Goal: Task Accomplishment & Management: Complete application form

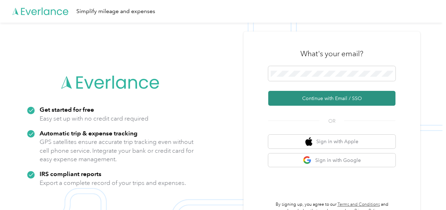
click at [331, 98] on button "Continue with Email / SSO" at bounding box center [331, 98] width 127 height 15
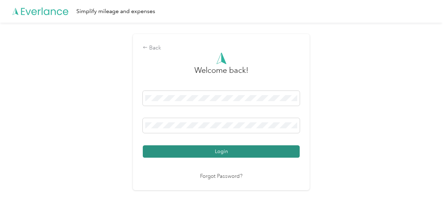
click at [227, 150] on button "Login" at bounding box center [221, 151] width 157 height 12
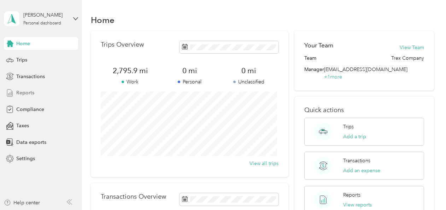
click at [25, 92] on span "Reports" at bounding box center [25, 92] width 18 height 7
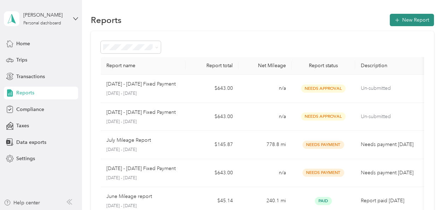
click at [414, 19] on button "New Report" at bounding box center [412, 20] width 44 height 12
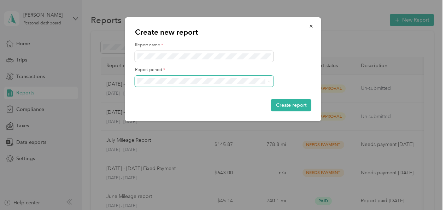
click at [269, 82] on icon at bounding box center [269, 81] width 3 height 3
click at [228, 105] on div "[DATE] - [DATE]" at bounding box center [204, 105] width 129 height 7
click at [293, 104] on button "Create report" at bounding box center [291, 105] width 40 height 12
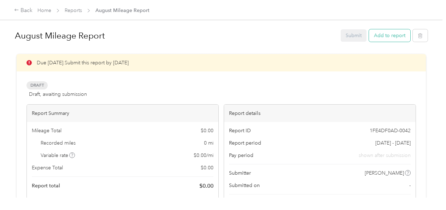
click at [389, 37] on button "Add to report" at bounding box center [389, 35] width 41 height 12
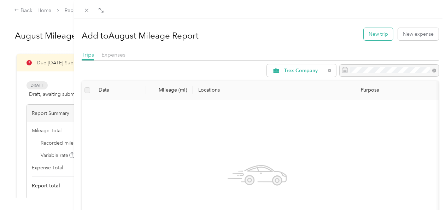
click at [375, 33] on button "New trip" at bounding box center [378, 34] width 29 height 12
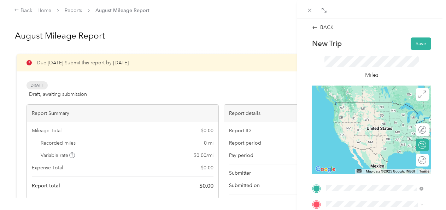
click at [366, 105] on span "1576 [GEOGRAPHIC_DATA][US_STATE], [GEOGRAPHIC_DATA]" at bounding box center [380, 105] width 82 height 12
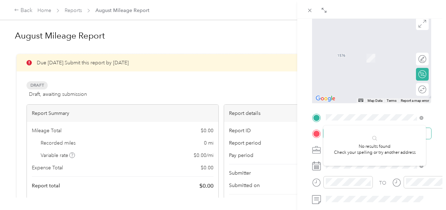
scroll to position [106, 0]
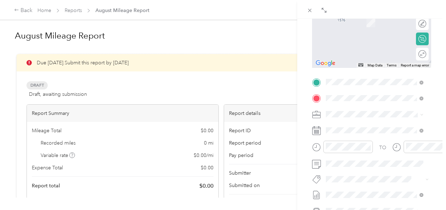
click at [366, 125] on span "[STREET_ADDRESS][PERSON_NAME][US_STATE]" at bounding box center [380, 127] width 82 height 12
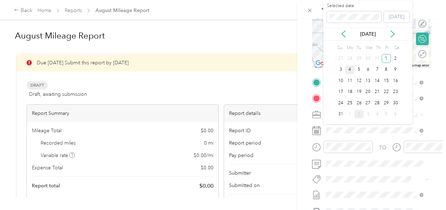
click at [350, 69] on div "4" at bounding box center [349, 69] width 9 height 9
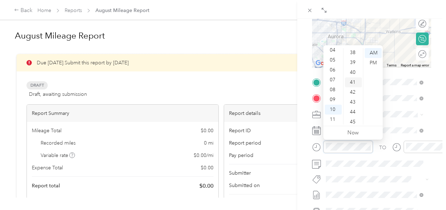
scroll to position [392, 0]
click at [353, 106] on div "45" at bounding box center [353, 107] width 17 height 10
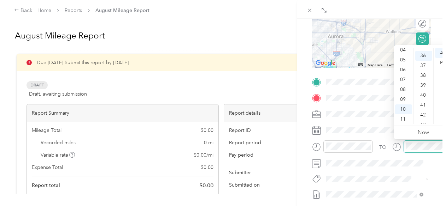
scroll to position [356, 0]
click at [406, 117] on div "11" at bounding box center [403, 120] width 17 height 10
click at [422, 94] on div "15" at bounding box center [423, 95] width 17 height 10
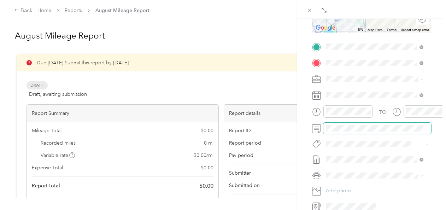
scroll to position [177, 0]
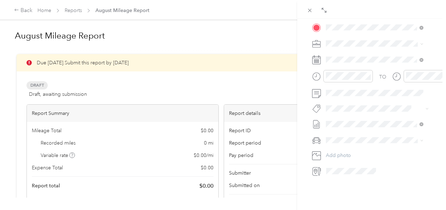
click at [421, 141] on icon at bounding box center [422, 140] width 2 height 1
click at [369, 155] on li "Toyota Tacoma" at bounding box center [374, 152] width 102 height 12
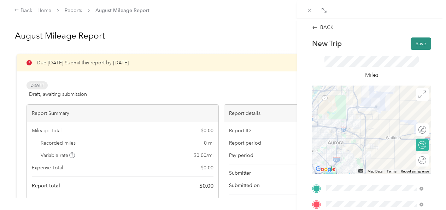
click at [419, 42] on button "Save" at bounding box center [421, 43] width 21 height 12
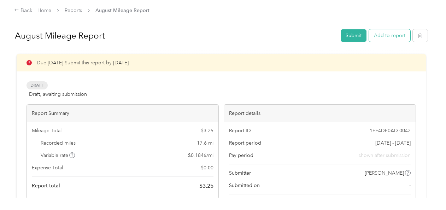
click at [387, 36] on button "Add to report" at bounding box center [389, 35] width 41 height 12
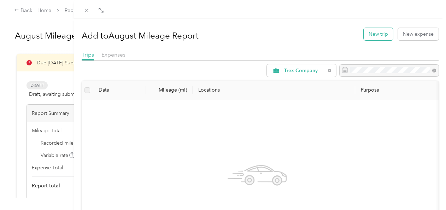
click at [369, 33] on button "New trip" at bounding box center [378, 34] width 29 height 12
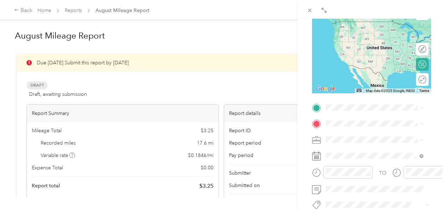
scroll to position [106, 0]
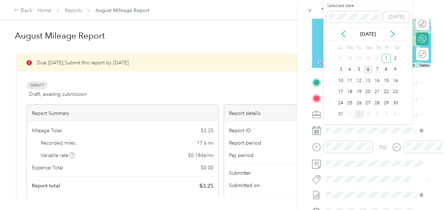
click at [368, 70] on div "6" at bounding box center [368, 69] width 9 height 9
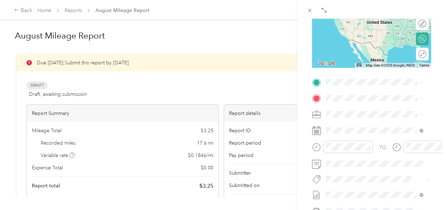
click at [364, 114] on span "[STREET_ADDRESS][PERSON_NAME][US_STATE]" at bounding box center [380, 110] width 82 height 12
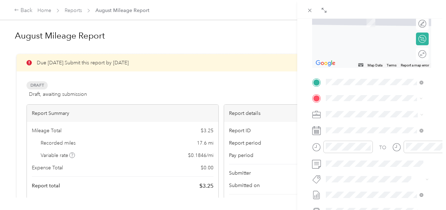
click at [370, 128] on span "1576 [GEOGRAPHIC_DATA][US_STATE], [GEOGRAPHIC_DATA]" at bounding box center [380, 126] width 82 height 12
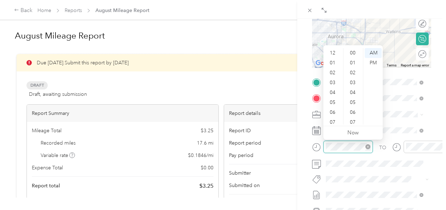
scroll to position [42, 0]
click at [334, 90] on div "08" at bounding box center [333, 90] width 17 height 10
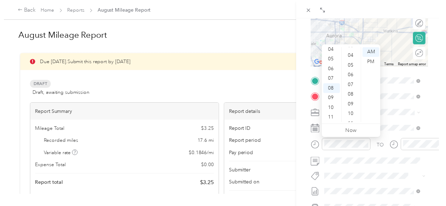
scroll to position [0, 0]
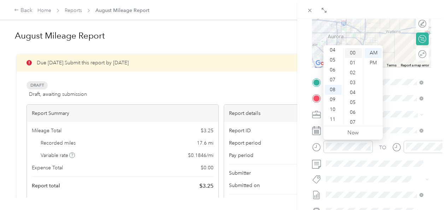
click at [354, 54] on div "00" at bounding box center [353, 53] width 17 height 10
click at [375, 62] on div "PM" at bounding box center [373, 63] width 17 height 10
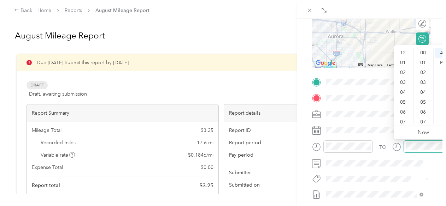
scroll to position [42, 0]
click at [402, 89] on div "08" at bounding box center [403, 90] width 17 height 10
click at [427, 121] on div "45" at bounding box center [423, 122] width 17 height 10
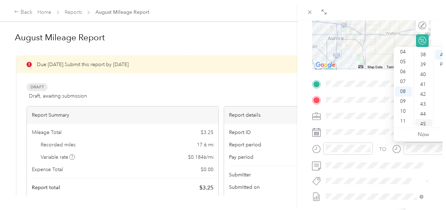
scroll to position [445, 0]
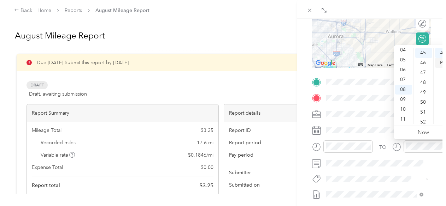
click at [443, 63] on div "PM" at bounding box center [443, 63] width 17 height 10
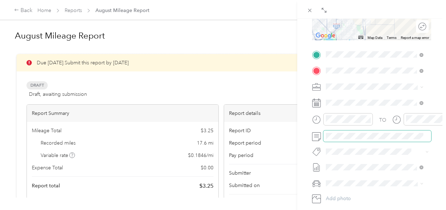
scroll to position [177, 0]
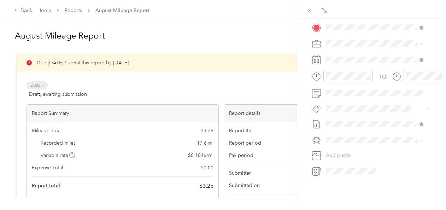
click at [420, 139] on icon at bounding box center [421, 140] width 3 height 3
click at [376, 156] on li "Toyota Tacoma" at bounding box center [374, 152] width 102 height 12
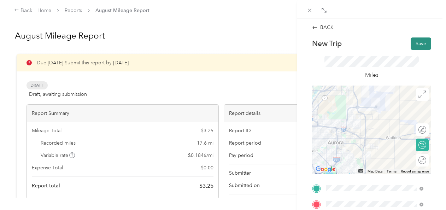
click at [414, 43] on button "Save" at bounding box center [421, 43] width 21 height 12
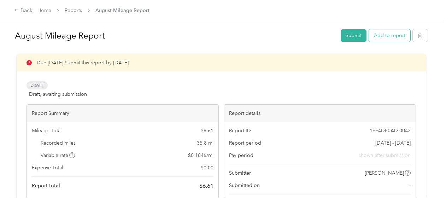
click at [389, 35] on button "Add to report" at bounding box center [389, 35] width 41 height 12
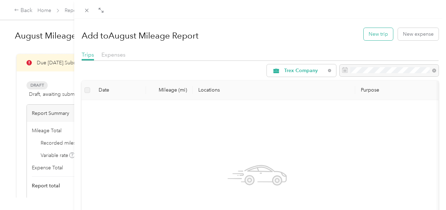
click at [374, 33] on button "New trip" at bounding box center [378, 34] width 29 height 12
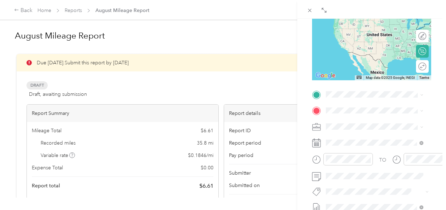
scroll to position [106, 0]
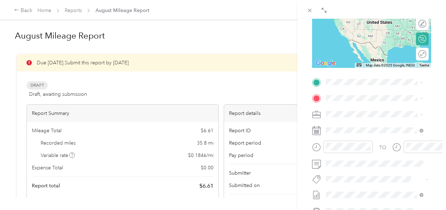
click at [362, 112] on span "1576 [GEOGRAPHIC_DATA][US_STATE], [GEOGRAPHIC_DATA]" at bounding box center [380, 109] width 82 height 12
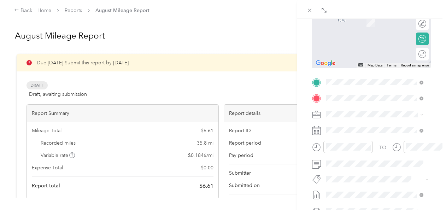
click at [374, 125] on span "[STREET_ADDRESS][US_STATE]" at bounding box center [374, 124] width 71 height 6
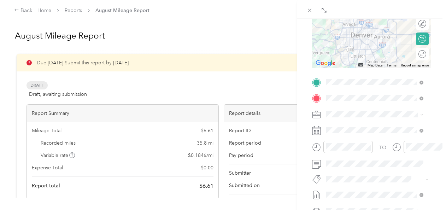
drag, startPoint x: 374, startPoint y: 125, endPoint x: 417, endPoint y: 54, distance: 83.2
click at [419, 54] on icon at bounding box center [423, 54] width 8 height 8
click at [417, 54] on div at bounding box center [418, 53] width 15 height 7
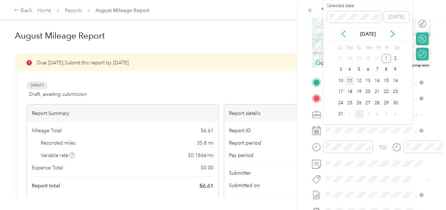
click at [349, 79] on div "11" at bounding box center [349, 80] width 9 height 9
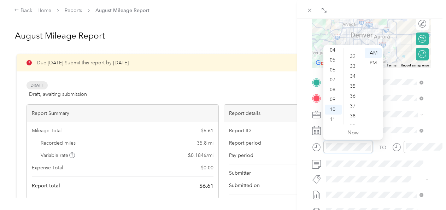
scroll to position [290, 0]
click at [354, 60] on div "30" at bounding box center [353, 60] width 17 height 10
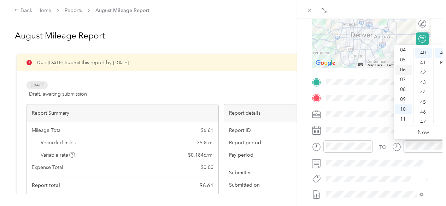
scroll to position [0, 0]
click at [404, 61] on div "01" at bounding box center [403, 63] width 17 height 10
click at [423, 58] on div "30" at bounding box center [423, 60] width 17 height 10
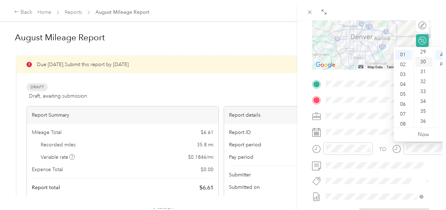
scroll to position [297, 0]
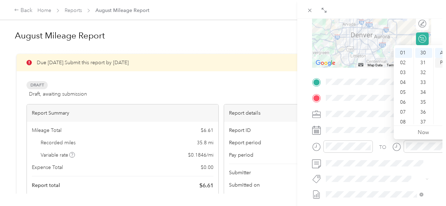
click at [440, 64] on div "PM" at bounding box center [443, 63] width 17 height 10
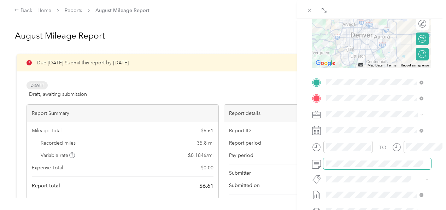
scroll to position [141, 0]
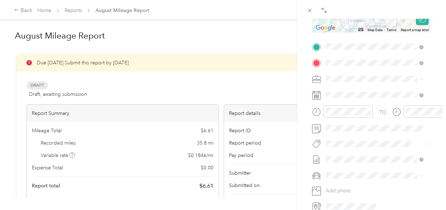
click at [369, 188] on div "Toyota Tacoma" at bounding box center [374, 187] width 92 height 7
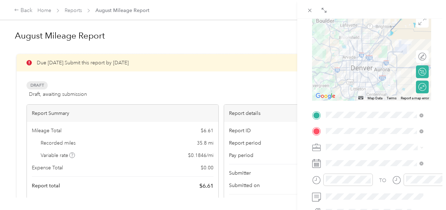
scroll to position [0, 0]
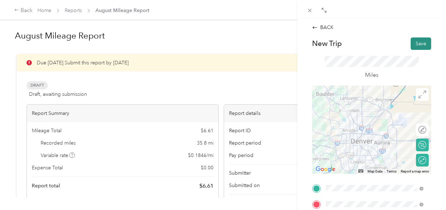
click at [417, 43] on button "Save" at bounding box center [421, 43] width 21 height 12
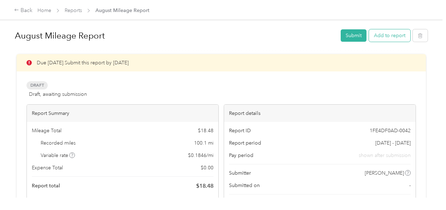
click at [381, 36] on button "Add to report" at bounding box center [389, 35] width 41 height 12
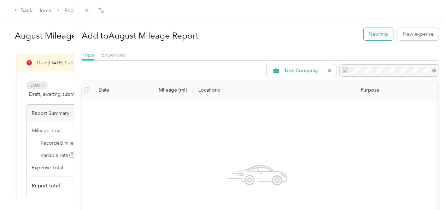
click at [374, 33] on button "New trip" at bounding box center [378, 34] width 29 height 12
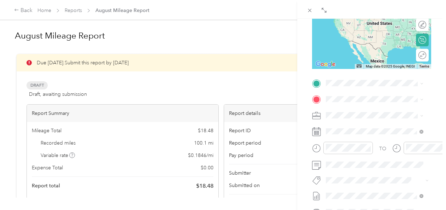
scroll to position [106, 0]
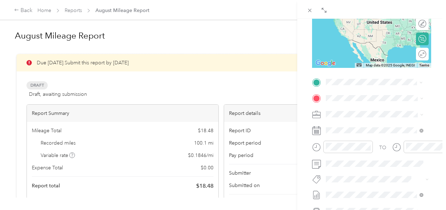
click at [349, 110] on span "1576 [GEOGRAPHIC_DATA][US_STATE], [GEOGRAPHIC_DATA]" at bounding box center [380, 110] width 82 height 12
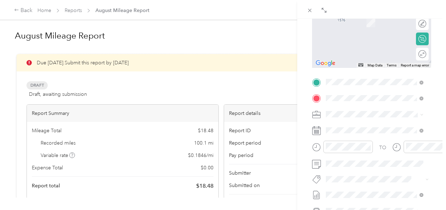
click at [361, 127] on span "[STREET_ADDRESS][US_STATE]" at bounding box center [374, 124] width 71 height 6
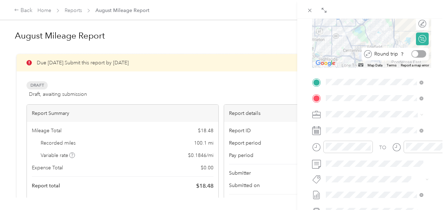
click at [415, 54] on div at bounding box center [418, 53] width 15 height 7
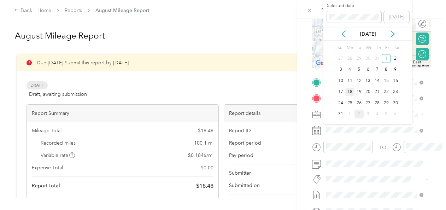
click at [351, 91] on div "18" at bounding box center [349, 92] width 9 height 9
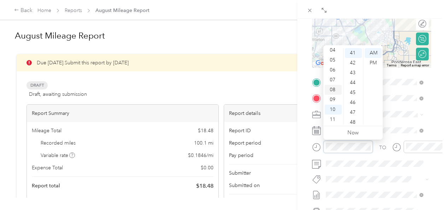
scroll to position [0, 0]
click at [335, 72] on div "02" at bounding box center [333, 73] width 17 height 10
click at [354, 86] on div "30" at bounding box center [353, 86] width 17 height 10
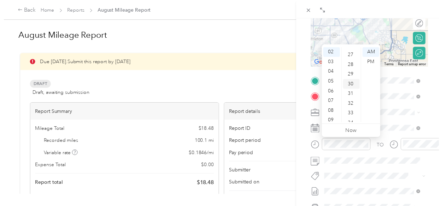
scroll to position [297, 0]
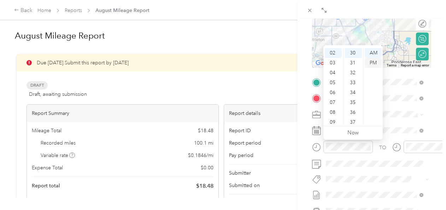
click at [369, 61] on div "PM" at bounding box center [373, 63] width 17 height 10
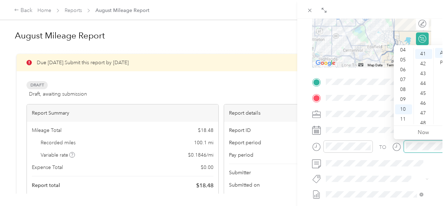
scroll to position [406, 0]
click at [403, 51] on div "04" at bounding box center [403, 50] width 17 height 10
click at [425, 91] on div "45" at bounding box center [423, 93] width 17 height 10
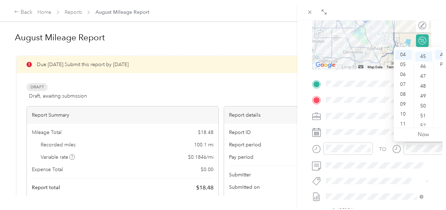
scroll to position [445, 0]
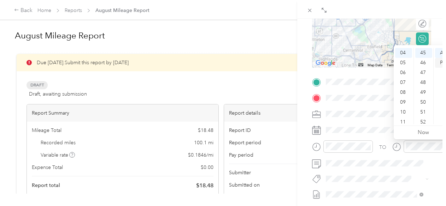
click at [443, 62] on div "PM" at bounding box center [443, 63] width 17 height 10
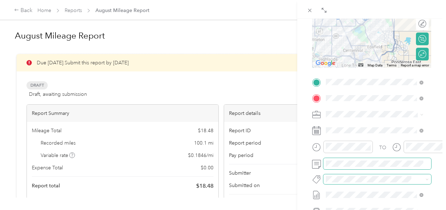
scroll to position [141, 0]
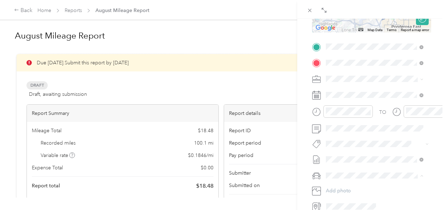
click at [364, 189] on li "Toyota Tacoma" at bounding box center [374, 187] width 102 height 12
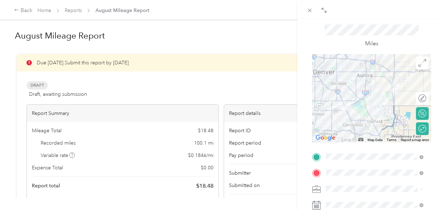
scroll to position [0, 0]
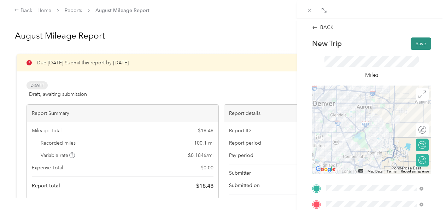
click at [419, 44] on button "Save" at bounding box center [421, 43] width 21 height 12
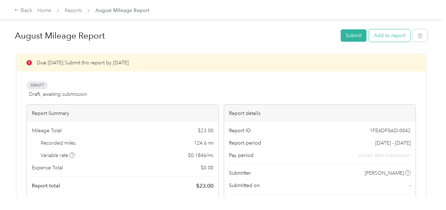
click at [386, 35] on button "Add to report" at bounding box center [389, 35] width 41 height 12
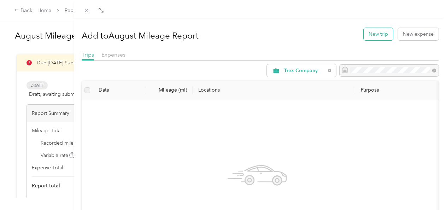
click at [376, 30] on button "New trip" at bounding box center [378, 34] width 29 height 12
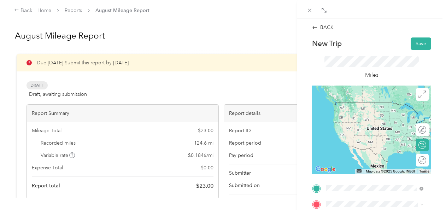
click at [369, 109] on span "1576 [GEOGRAPHIC_DATA][US_STATE], [GEOGRAPHIC_DATA]" at bounding box center [380, 105] width 82 height 12
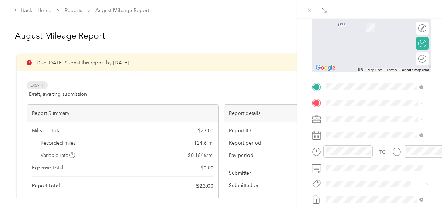
scroll to position [106, 0]
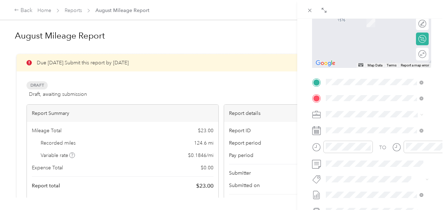
click at [369, 130] on span "[STREET_ADDRESS][PERSON_NAME][US_STATE]" at bounding box center [380, 127] width 82 height 12
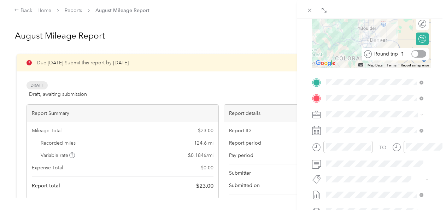
click at [416, 54] on div at bounding box center [418, 53] width 15 height 7
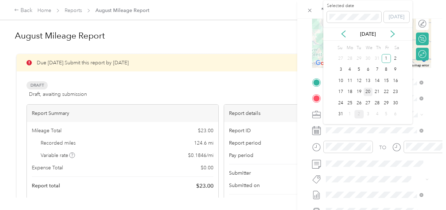
click at [369, 90] on div "20" at bounding box center [368, 92] width 9 height 9
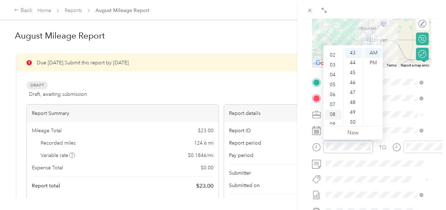
scroll to position [0, 0]
click at [335, 62] on div "01" at bounding box center [333, 63] width 17 height 10
click at [354, 100] on div "30" at bounding box center [353, 101] width 17 height 10
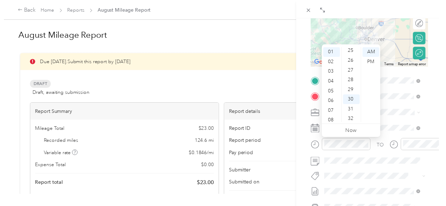
scroll to position [297, 0]
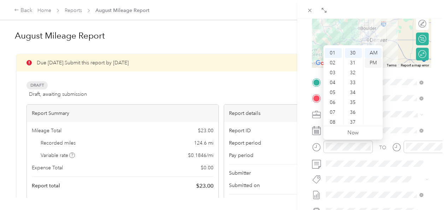
click at [374, 63] on div "PM" at bounding box center [373, 63] width 17 height 10
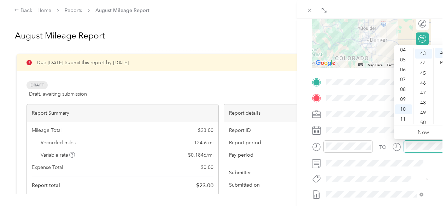
scroll to position [426, 0]
click at [401, 63] on div "05" at bounding box center [403, 60] width 17 height 10
click at [422, 52] on div "00" at bounding box center [423, 53] width 17 height 10
click at [441, 64] on div "PM" at bounding box center [443, 63] width 17 height 10
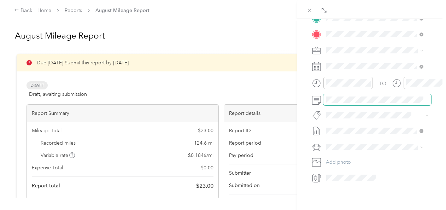
scroll to position [177, 0]
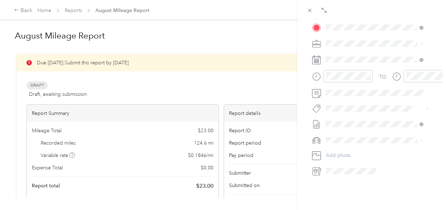
click at [360, 200] on div "Drag to resize Click to close BACK New Trip Save This trip cannot be edited bec…" at bounding box center [221, 210] width 443 height 0
click at [380, 150] on div "Toyota Tacoma" at bounding box center [374, 151] width 92 height 7
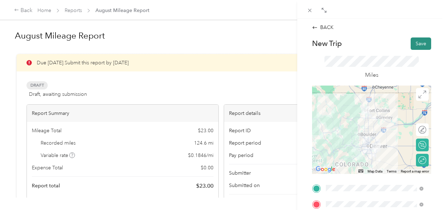
click at [414, 41] on button "Save" at bounding box center [421, 43] width 21 height 12
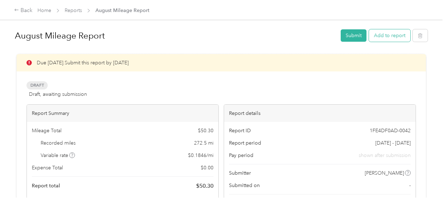
click at [391, 35] on button "Add to report" at bounding box center [389, 35] width 41 height 12
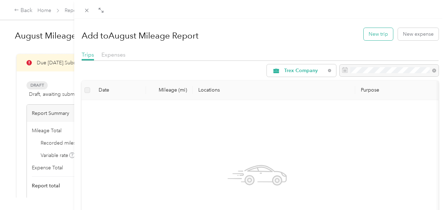
click at [368, 32] on button "New trip" at bounding box center [378, 34] width 29 height 12
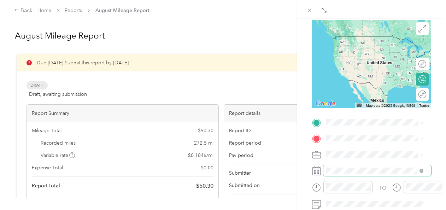
scroll to position [71, 0]
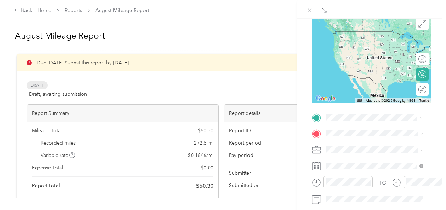
click at [378, 37] on span "1576 [GEOGRAPHIC_DATA][US_STATE], [GEOGRAPHIC_DATA]" at bounding box center [380, 34] width 82 height 12
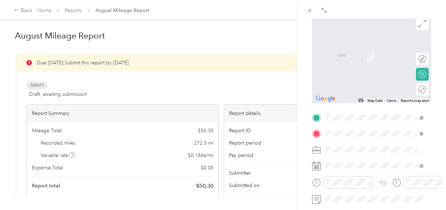
click at [362, 48] on span "[STREET_ADDRESS][US_STATE]" at bounding box center [374, 47] width 71 height 6
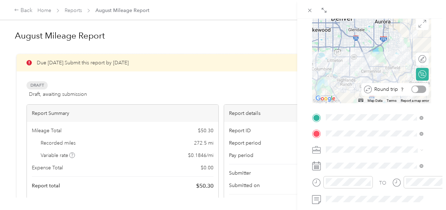
click at [416, 89] on div at bounding box center [418, 89] width 15 height 7
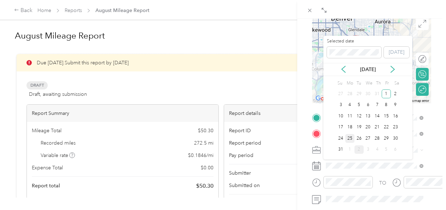
click at [347, 136] on div "25" at bounding box center [349, 138] width 9 height 9
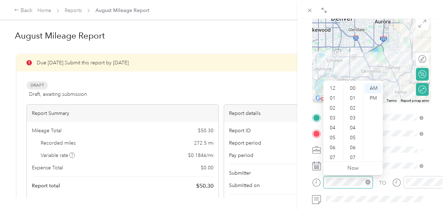
scroll to position [42, 0]
click at [332, 87] on div "04" at bounding box center [333, 86] width 17 height 10
click at [353, 117] on div "30" at bounding box center [353, 117] width 17 height 10
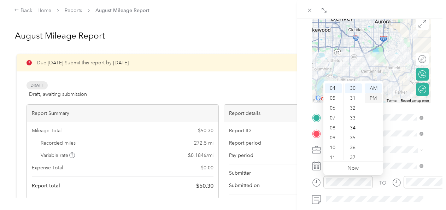
click at [375, 95] on div "PM" at bounding box center [373, 98] width 17 height 10
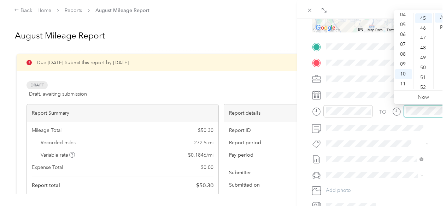
scroll to position [445, 0]
click at [404, 43] on div "07" at bounding box center [403, 45] width 17 height 10
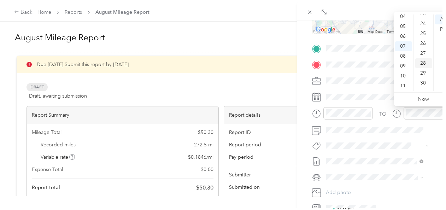
scroll to position [0, 0]
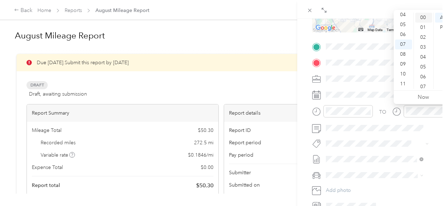
click at [423, 16] on div "00" at bounding box center [423, 18] width 17 height 10
click at [443, 27] on div "PM" at bounding box center [443, 28] width 17 height 10
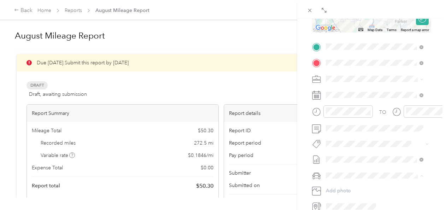
click at [373, 189] on li "Toyota Tacoma" at bounding box center [374, 187] width 102 height 12
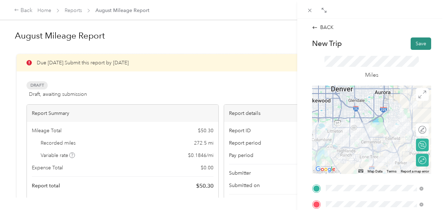
click at [415, 45] on button "Save" at bounding box center [421, 43] width 21 height 12
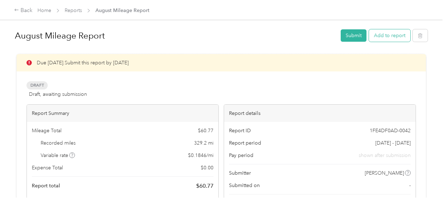
click at [387, 35] on button "Add to report" at bounding box center [389, 35] width 41 height 12
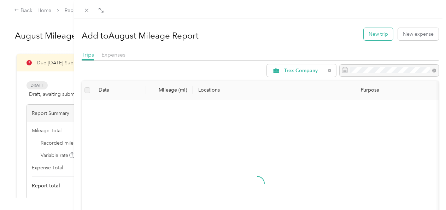
click at [371, 33] on button "New trip" at bounding box center [378, 34] width 29 height 12
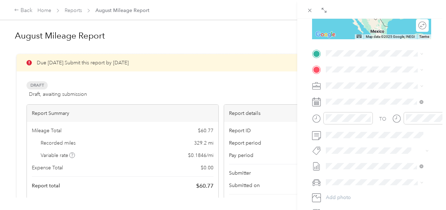
scroll to position [141, 0]
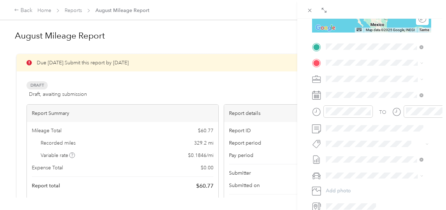
click at [374, 76] on span "1576 [GEOGRAPHIC_DATA][US_STATE], [GEOGRAPHIC_DATA]" at bounding box center [380, 75] width 82 height 12
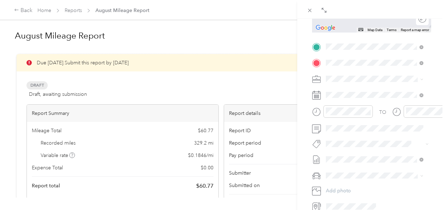
click at [358, 90] on span "[STREET_ADDRESS][PERSON_NAME][US_STATE]" at bounding box center [380, 91] width 82 height 12
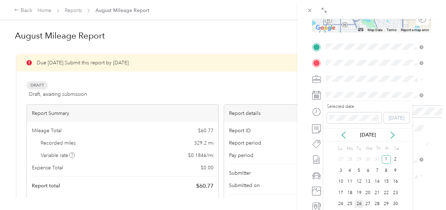
click at [358, 200] on div "26" at bounding box center [359, 204] width 9 height 9
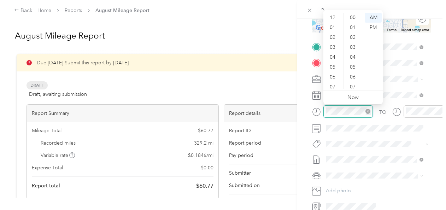
scroll to position [42, 0]
click at [332, 83] on div "11" at bounding box center [333, 84] width 17 height 10
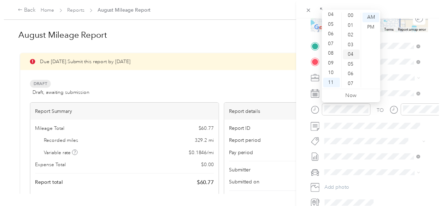
scroll to position [0, 0]
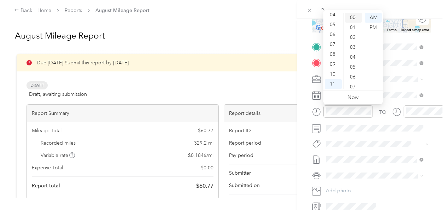
click at [354, 18] on div "00" at bounding box center [353, 18] width 17 height 10
click at [372, 16] on div "AM" at bounding box center [373, 18] width 17 height 10
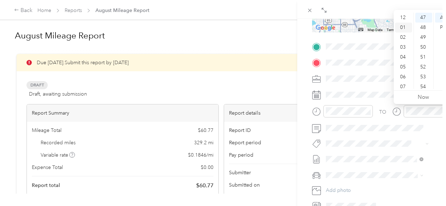
click at [402, 29] on div "01" at bounding box center [403, 28] width 17 height 10
click at [424, 34] on div "45" at bounding box center [423, 33] width 17 height 10
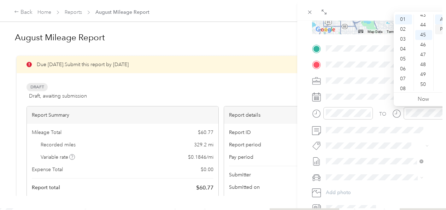
scroll to position [445, 0]
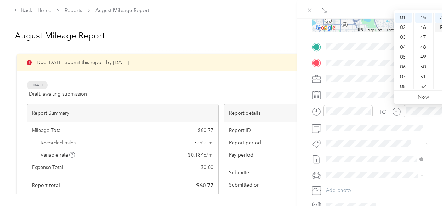
click at [443, 27] on div "PM" at bounding box center [443, 28] width 17 height 10
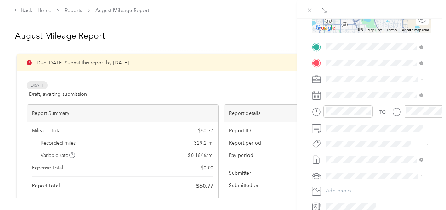
click at [366, 189] on li "Toyota Tacoma" at bounding box center [374, 187] width 102 height 12
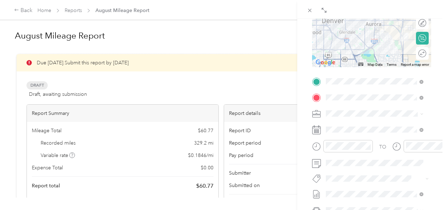
scroll to position [35, 0]
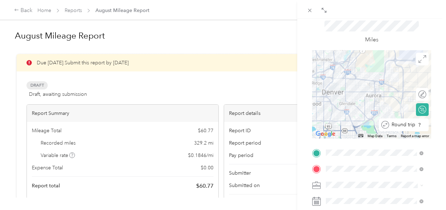
click at [429, 123] on div at bounding box center [429, 124] width 0 height 7
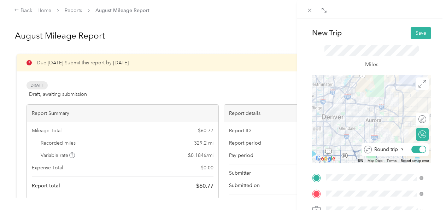
scroll to position [0, 0]
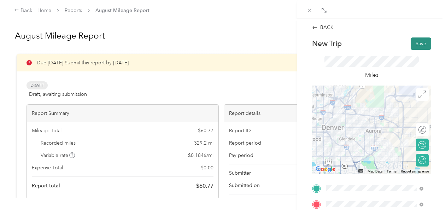
click at [419, 41] on button "Save" at bounding box center [421, 43] width 21 height 12
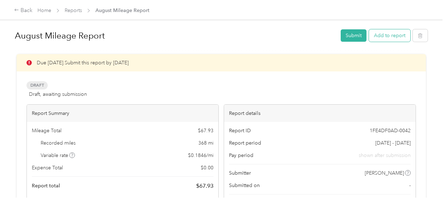
click at [391, 34] on button "Add to report" at bounding box center [389, 35] width 41 height 12
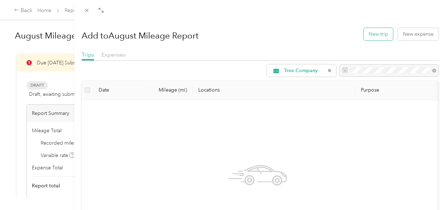
click at [373, 34] on button "New trip" at bounding box center [378, 34] width 29 height 12
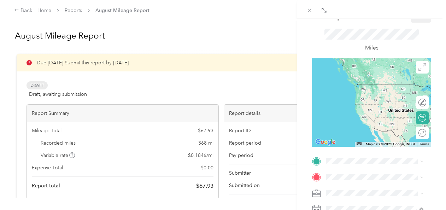
scroll to position [71, 0]
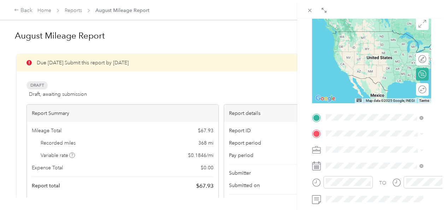
click at [370, 35] on span "1576 [GEOGRAPHIC_DATA][US_STATE], [GEOGRAPHIC_DATA]" at bounding box center [380, 34] width 82 height 12
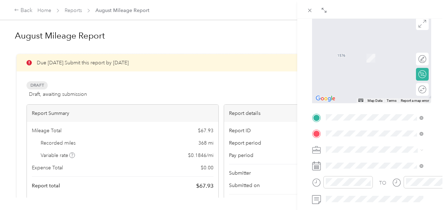
click at [376, 162] on span "[STREET_ADDRESS][US_STATE]" at bounding box center [374, 159] width 71 height 6
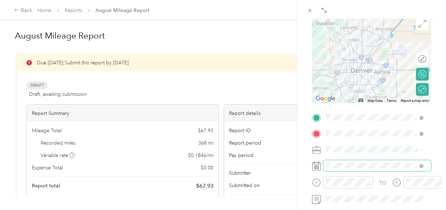
click at [359, 162] on span at bounding box center [377, 165] width 108 height 11
click at [360, 161] on span at bounding box center [377, 165] width 108 height 11
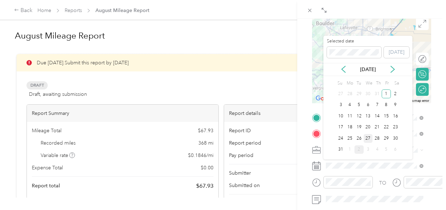
click at [369, 138] on div "27" at bounding box center [368, 138] width 9 height 9
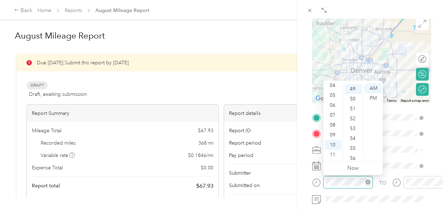
scroll to position [485, 0]
click at [334, 124] on div "08" at bounding box center [333, 125] width 17 height 10
click at [356, 87] on div "00" at bounding box center [353, 88] width 17 height 10
click at [374, 91] on div "AM" at bounding box center [373, 88] width 17 height 10
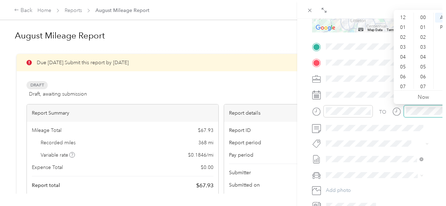
scroll to position [42, 0]
click at [403, 83] on div "11" at bounding box center [403, 84] width 17 height 10
click at [422, 27] on div "50" at bounding box center [423, 28] width 17 height 10
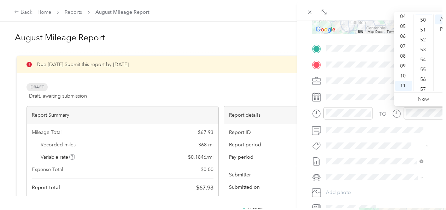
scroll to position [495, 0]
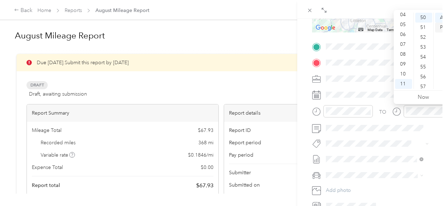
click at [440, 28] on div "PM" at bounding box center [443, 28] width 17 height 10
click at [440, 18] on div "AM" at bounding box center [443, 18] width 17 height 10
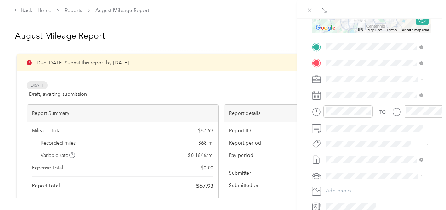
click at [369, 188] on div "Toyota Tacoma" at bounding box center [374, 187] width 92 height 7
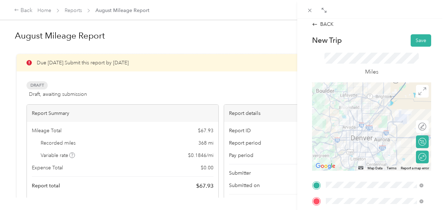
scroll to position [0, 0]
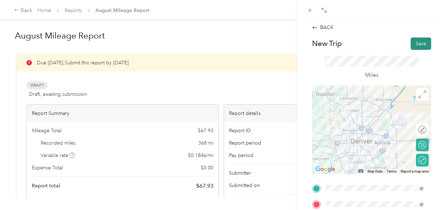
click at [416, 42] on button "Save" at bounding box center [421, 43] width 21 height 12
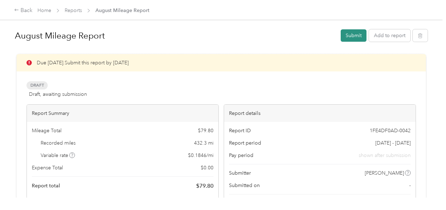
click at [351, 35] on button "Submit" at bounding box center [354, 35] width 26 height 12
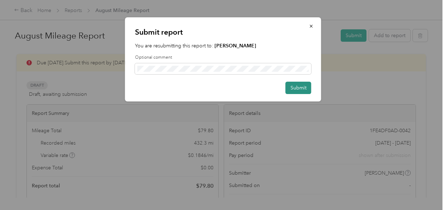
click at [305, 88] on button "Submit" at bounding box center [299, 88] width 26 height 12
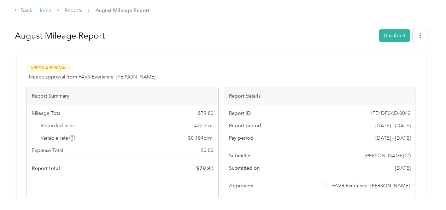
click at [42, 10] on link "Home" at bounding box center [44, 10] width 14 height 6
